Goal: Transaction & Acquisition: Register for event/course

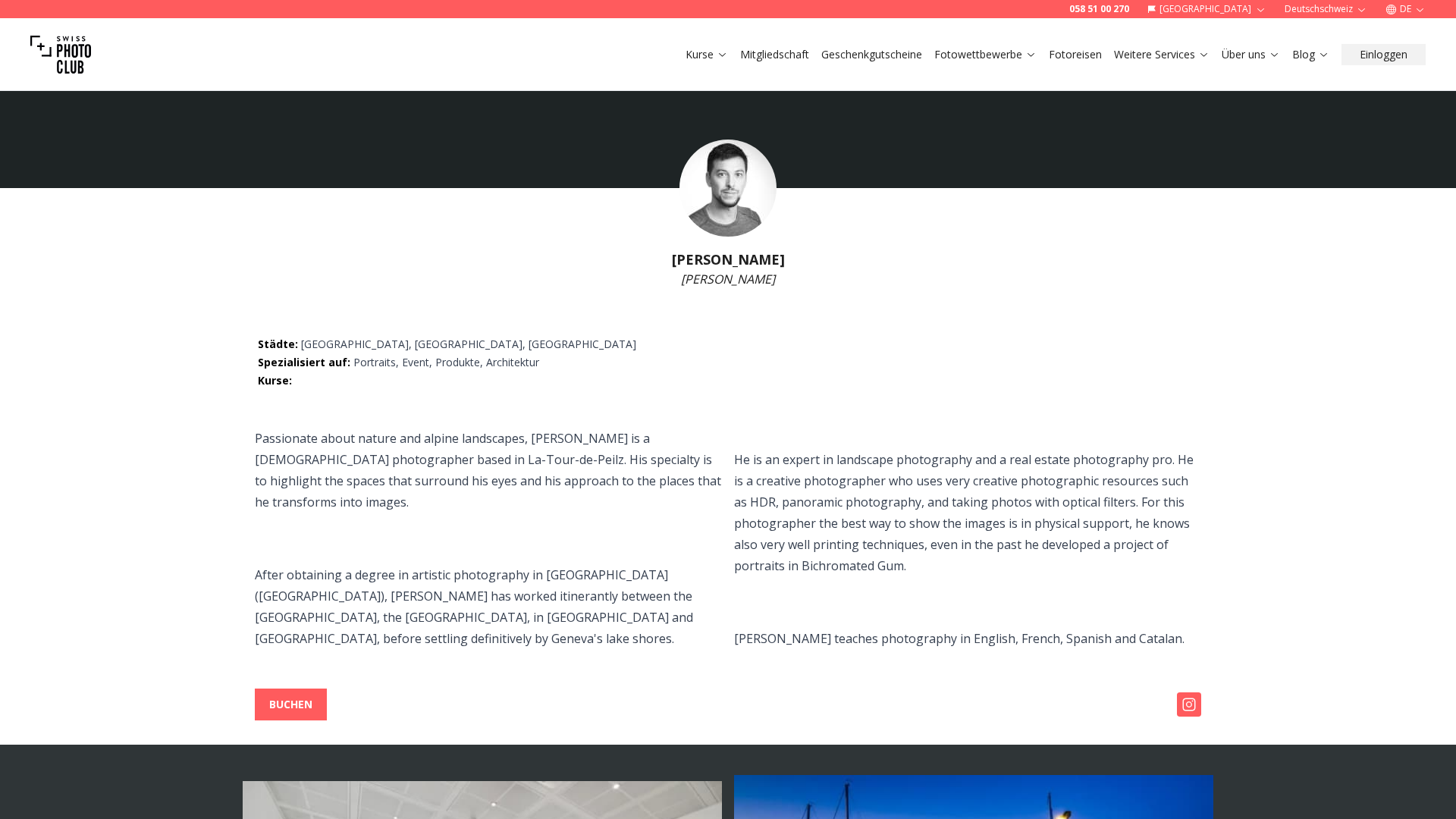
select select
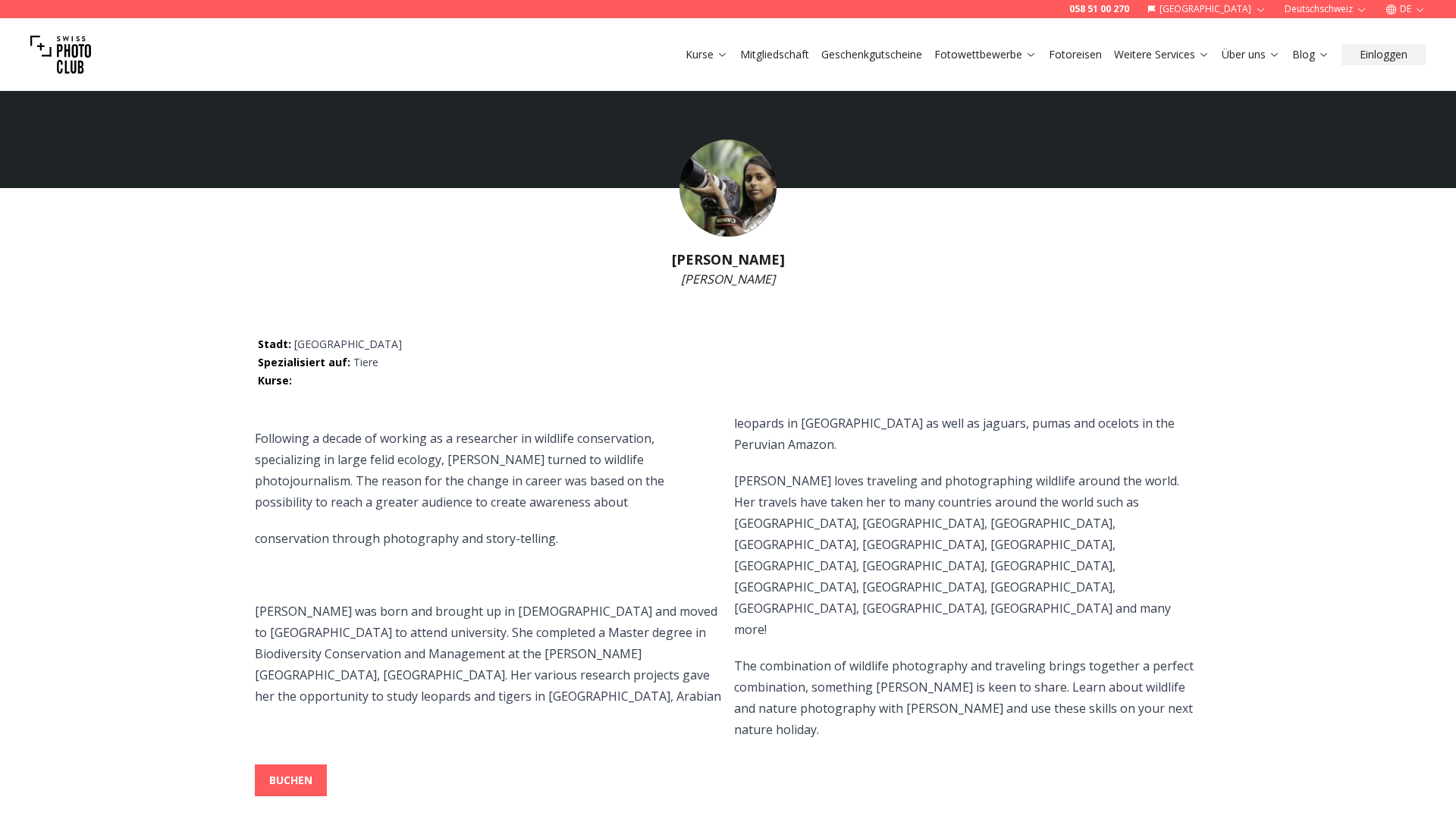
select select
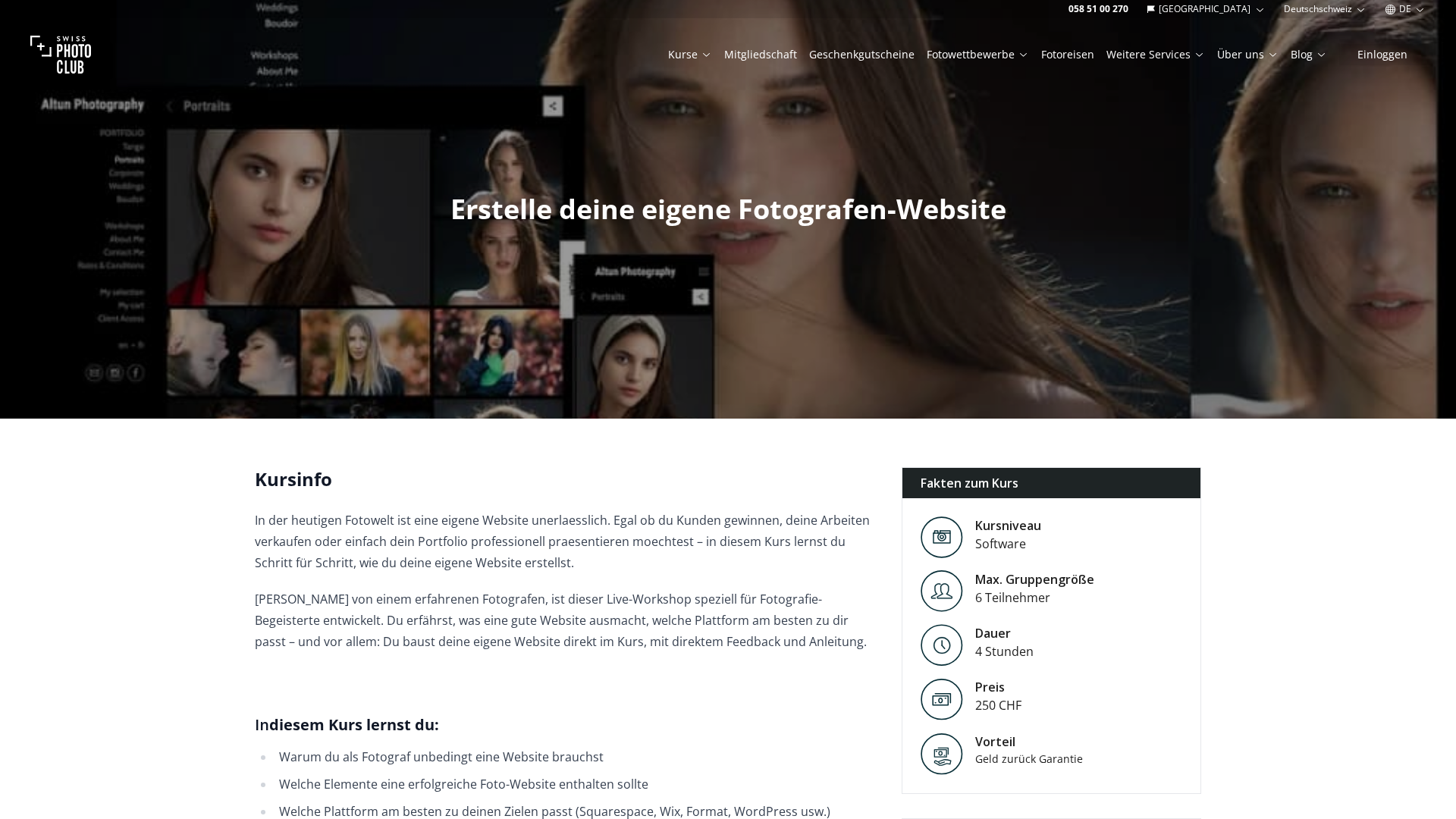
scroll to position [641, 0]
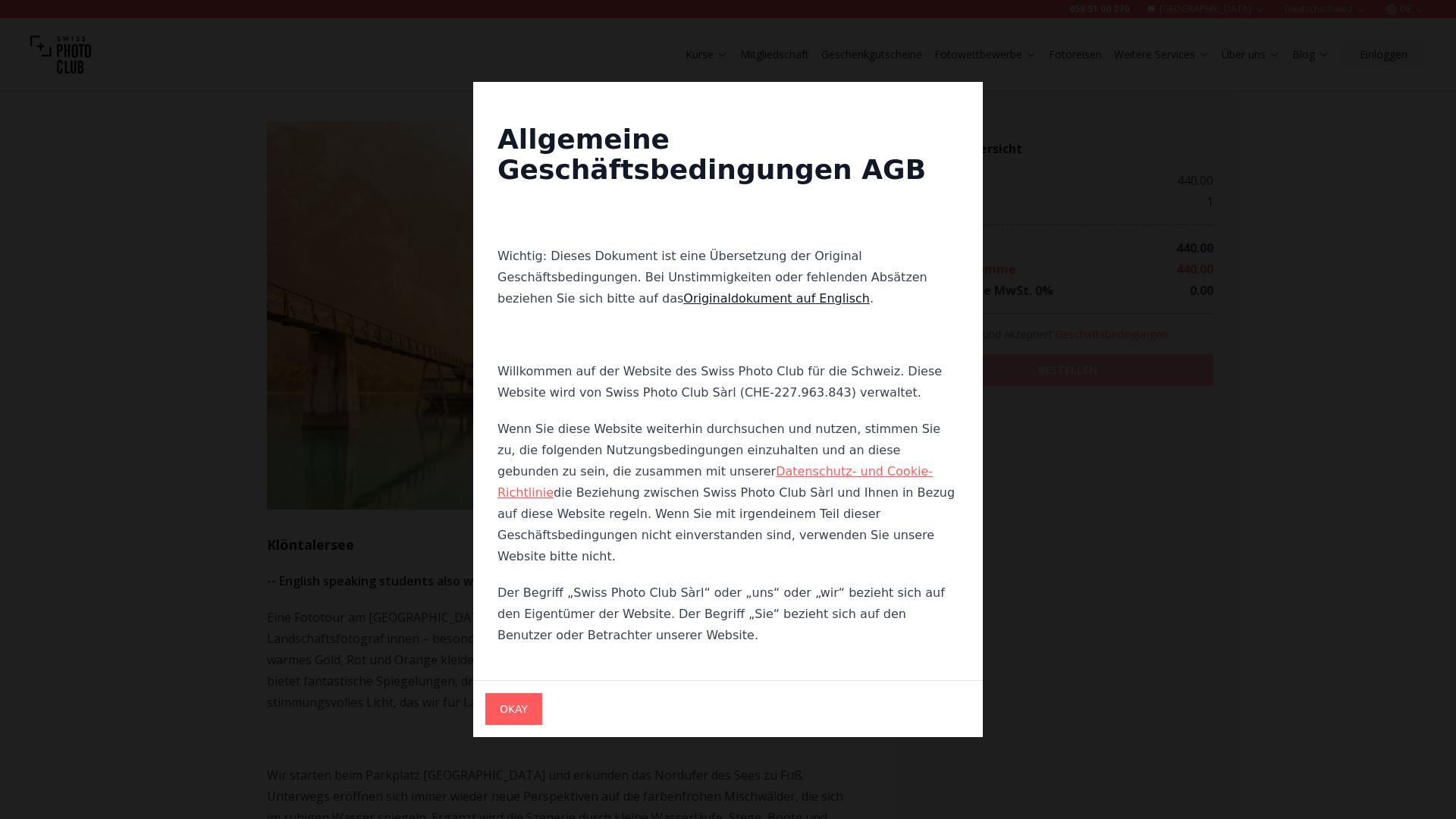
scroll to position [1678, 0]
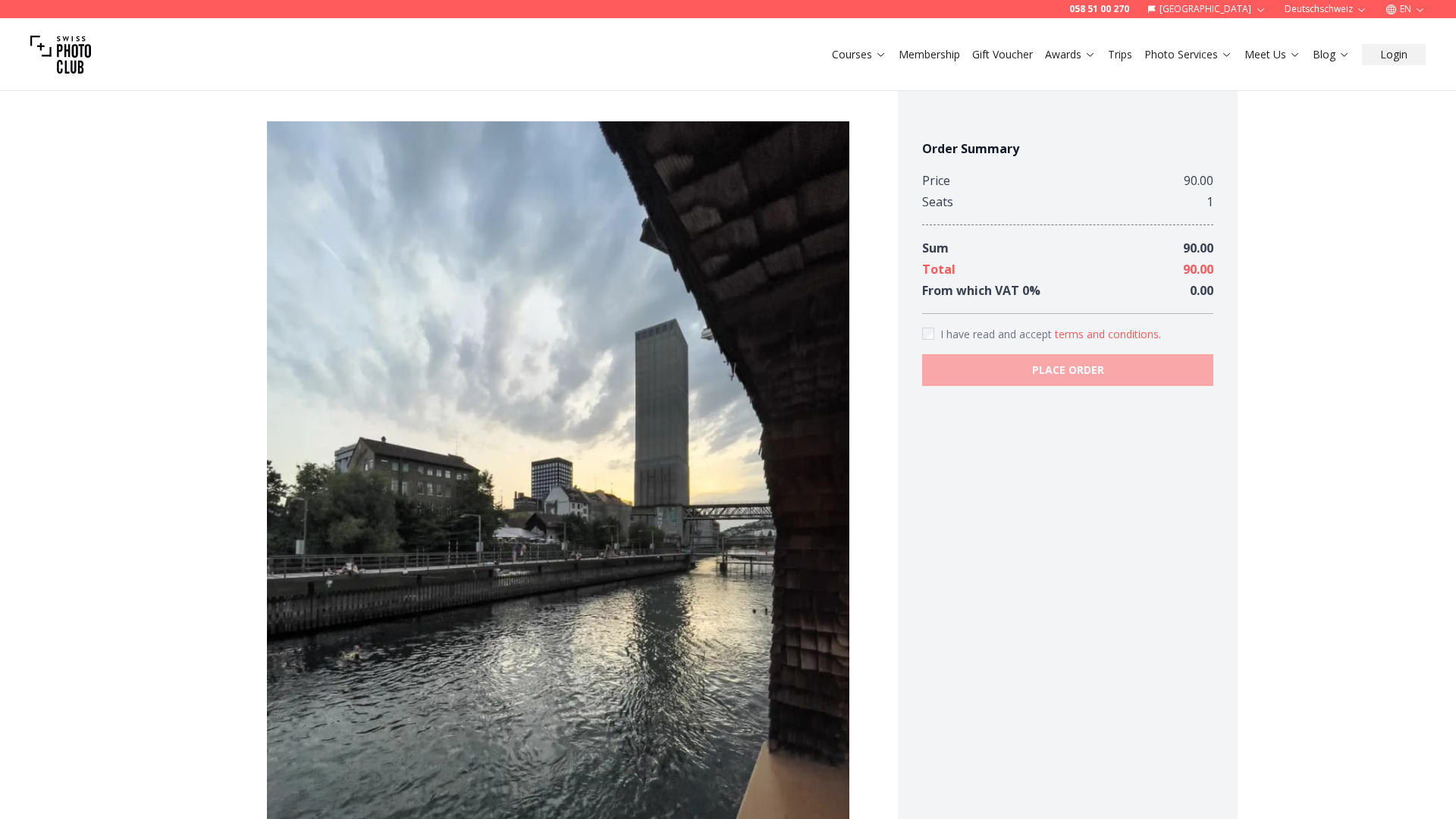
scroll to position [1574, 0]
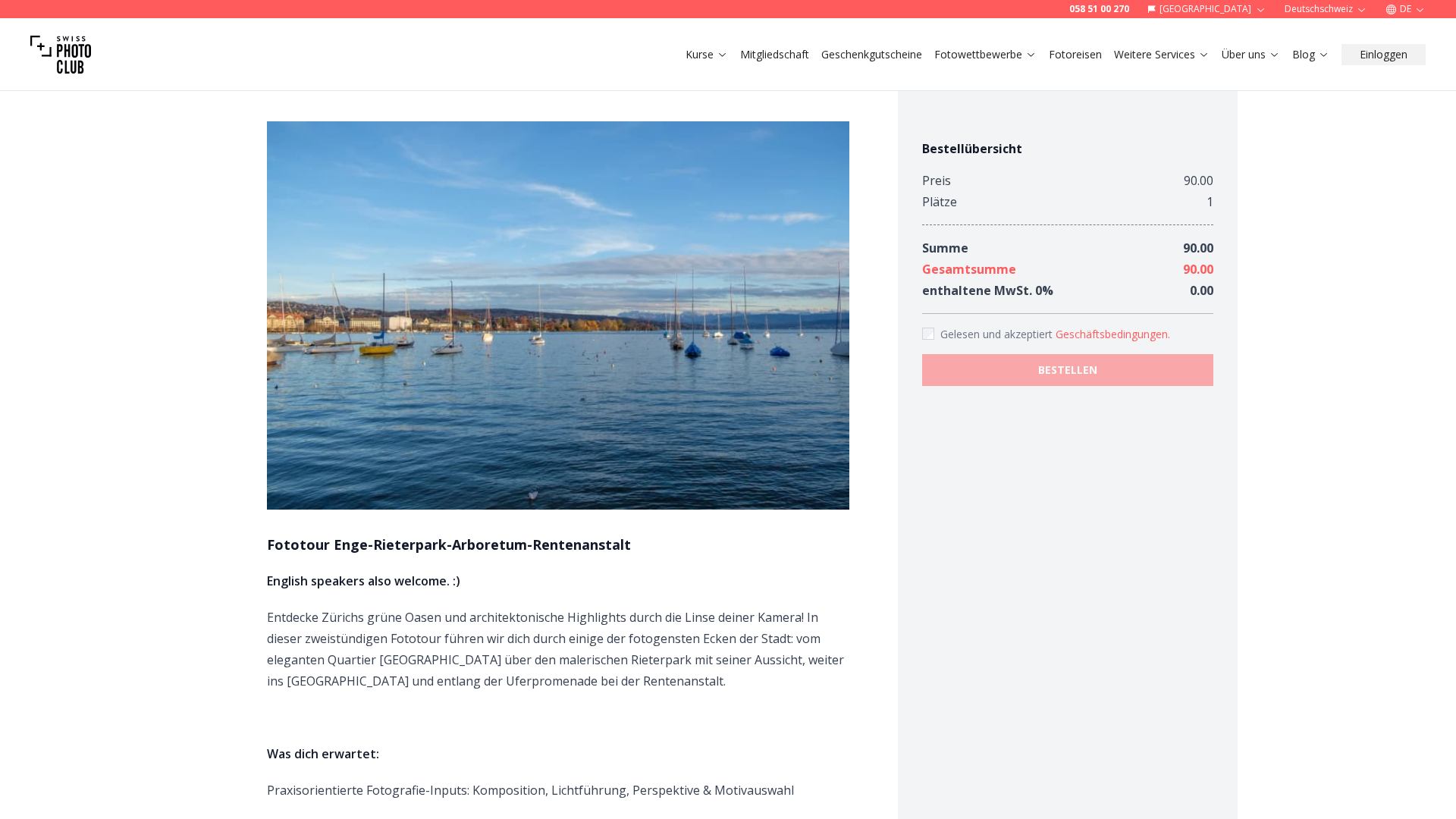
scroll to position [1567, 0]
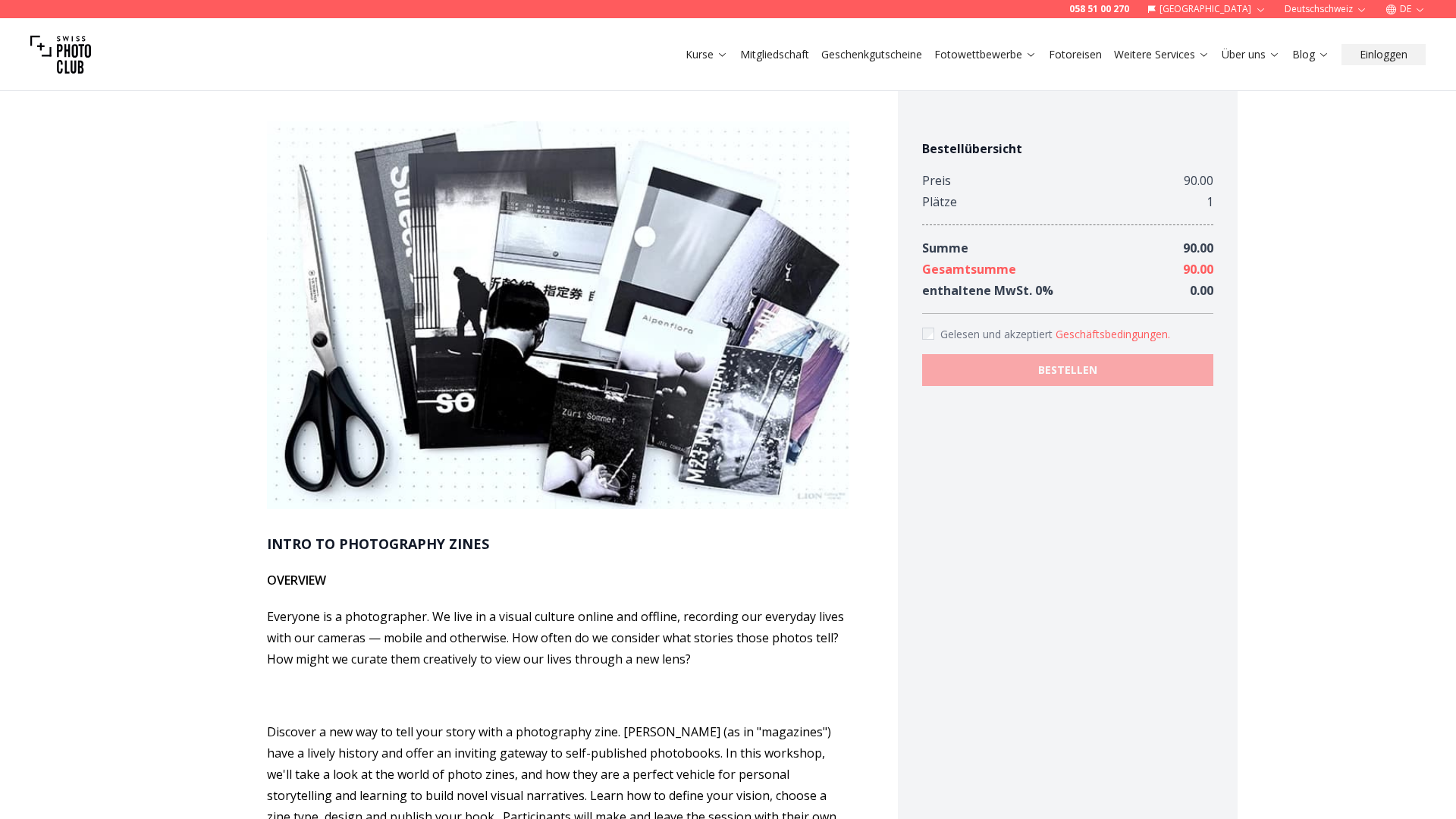
scroll to position [923, 0]
